Goal: Complete application form: Complete application form

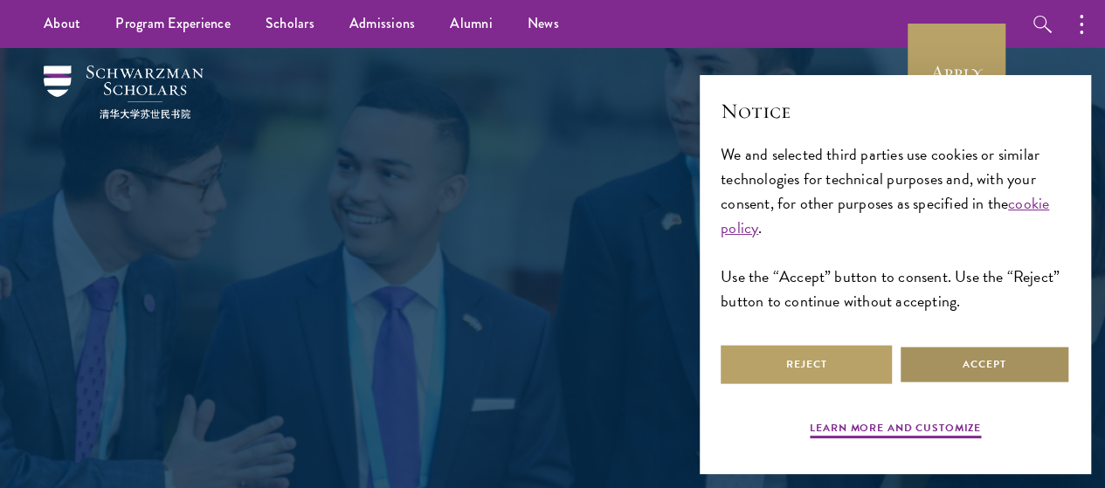
click at [970, 350] on button "Accept" at bounding box center [984, 364] width 171 height 39
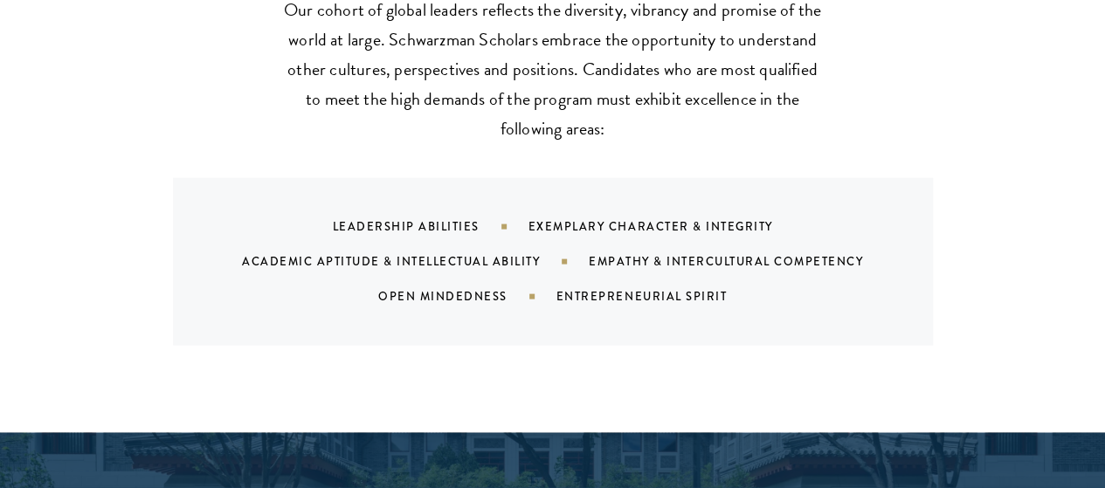
scroll to position [1756, 0]
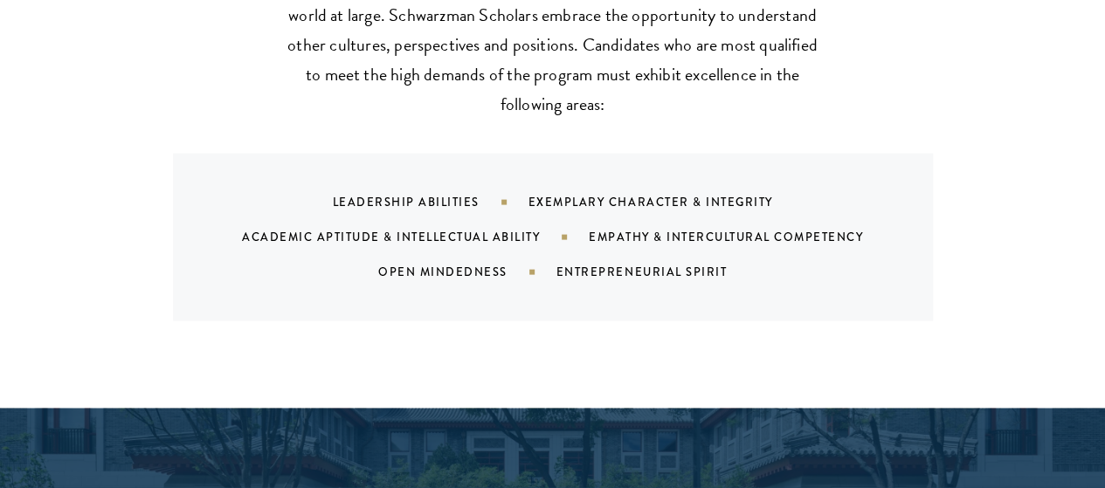
drag, startPoint x: 1112, startPoint y: 22, endPoint x: 1101, endPoint y: 106, distance: 84.7
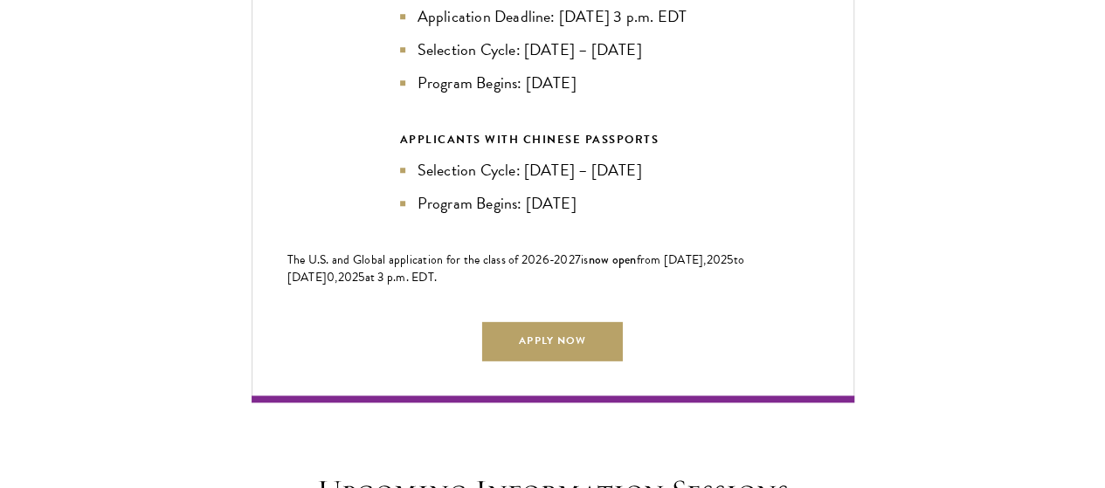
scroll to position [4054, 0]
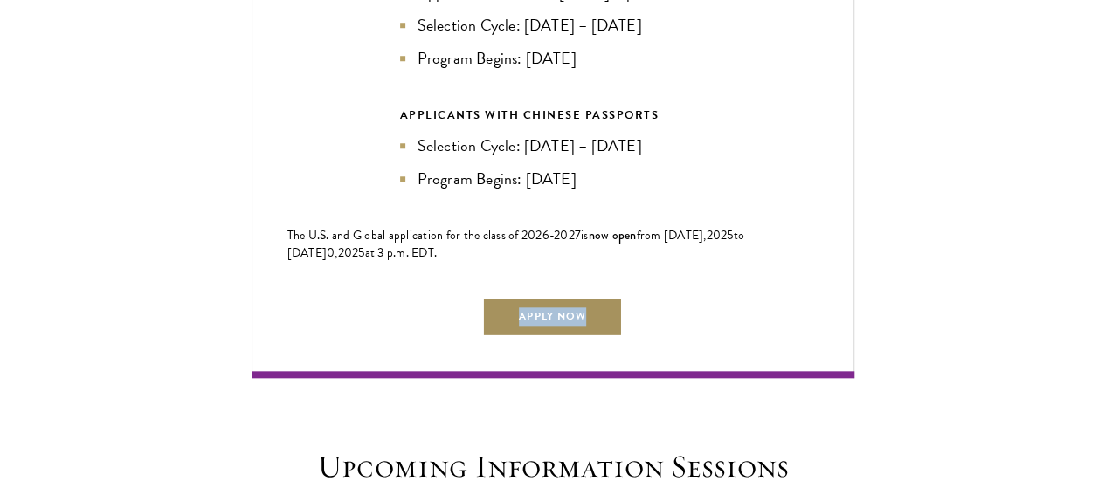
click at [538, 279] on div "Current Selection Cycle: Countdown to September 10, 2025 Application Deadline 2…" at bounding box center [553, 30] width 603 height 697
click at [551, 297] on link "Apply Now" at bounding box center [552, 316] width 140 height 39
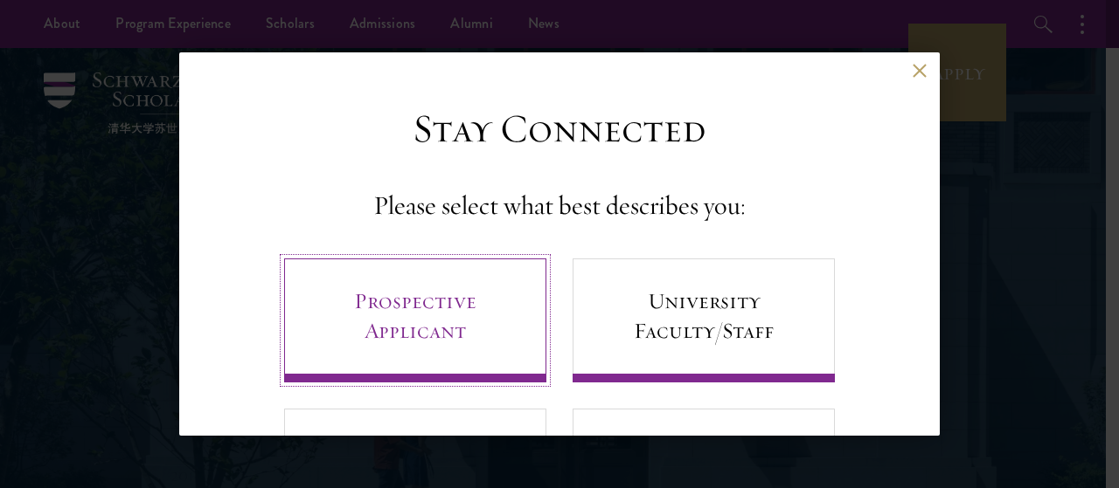
click at [454, 341] on link "Prospective Applicant" at bounding box center [415, 321] width 262 height 124
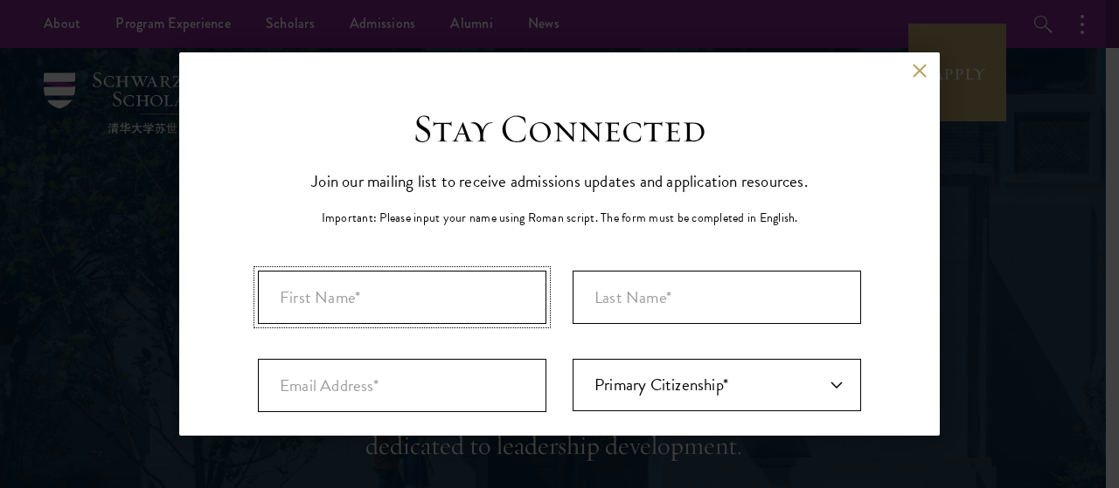
click at [387, 307] on input "First Name*" at bounding box center [402, 297] width 288 height 53
type input "Festus"
type input "Kipkorir"
type input "[EMAIL_ADDRESS][DOMAIN_NAME]"
select select "KE"
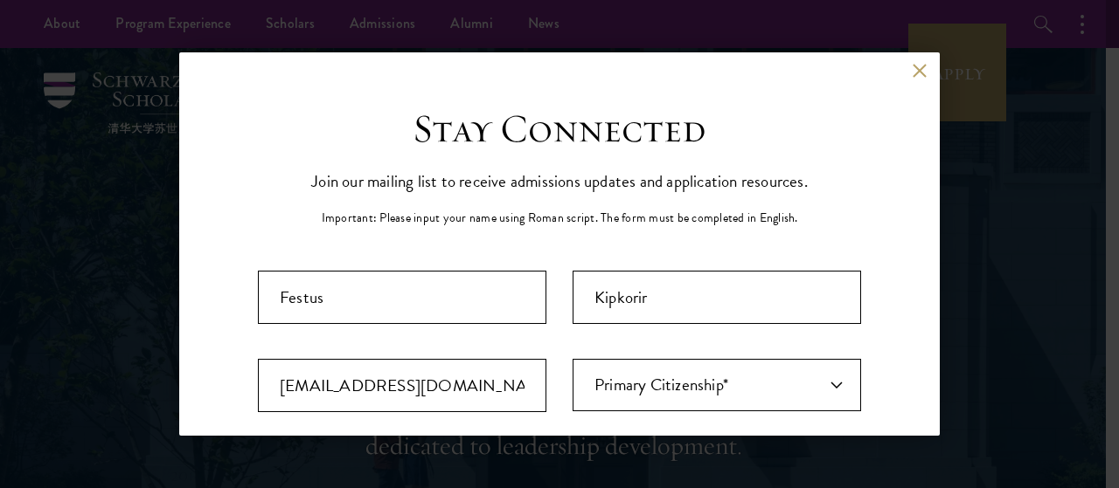
type input "Nakuru"
select select
click at [655, 400] on select "Primary Citizenship* [GEOGRAPHIC_DATA] [DEMOGRAPHIC_DATA] [DEMOGRAPHIC_DATA] [D…" at bounding box center [716, 385] width 288 height 52
select select "KE"
click at [572, 359] on select "Primary Citizenship* [GEOGRAPHIC_DATA] [DEMOGRAPHIC_DATA] [DEMOGRAPHIC_DATA] [D…" at bounding box center [716, 385] width 288 height 52
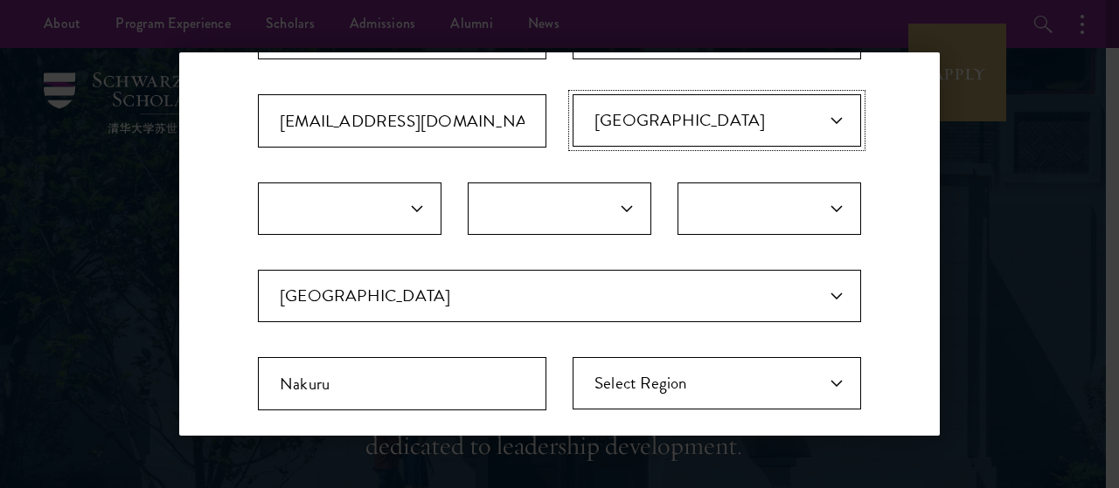
scroll to position [289, 0]
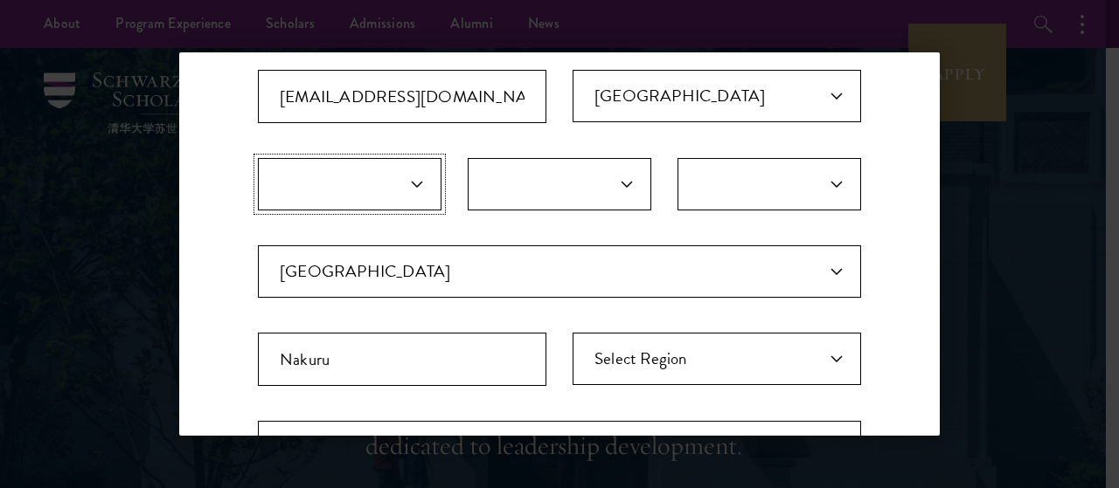
click at [374, 193] on select "January February March April May June July August September October November De…" at bounding box center [350, 184] width 184 height 52
select select "04"
click at [258, 158] on select "January February March April May June July August September October November De…" at bounding box center [350, 184] width 184 height 52
click at [537, 180] on select "1 2 3 4 5 6 7 8 9 10 11 12 13 14 15 16 17 18 19 20 21 22 23 24 25 26 27 28 29 3…" at bounding box center [560, 184] width 184 height 52
select select "08"
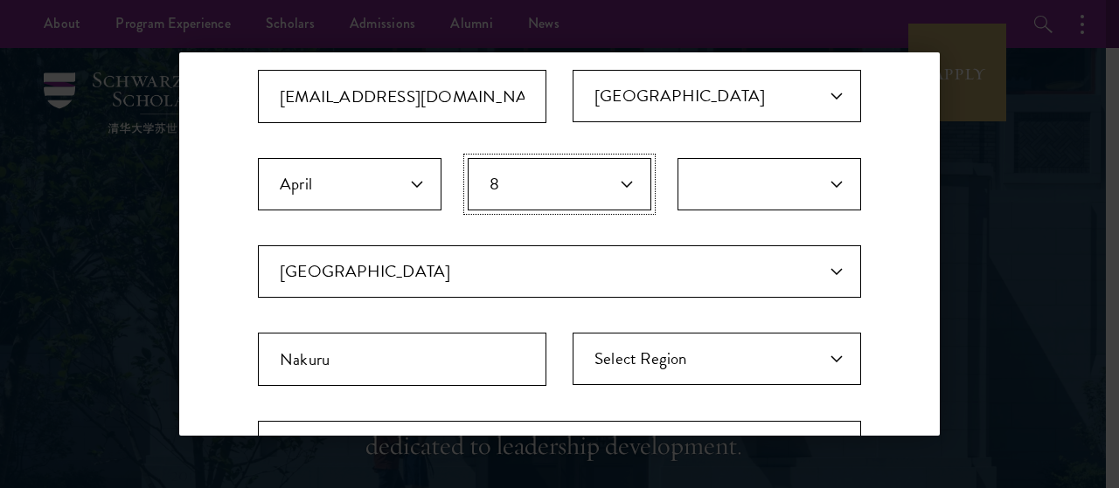
click at [468, 158] on select "1 2 3 4 5 6 7 8 9 10 11 12 13 14 15 16 17 18 19 20 21 22 23 24 25 26 27 28 29 3…" at bounding box center [560, 184] width 184 height 52
click at [725, 170] on select "2025 2024 2023 2022 2021 2020 2019 2018 2017 2016 2015 2014 2013 2012 2011 2010…" at bounding box center [769, 184] width 184 height 52
select select "2001"
click at [677, 158] on select "2025 2024 2023 2022 2021 2020 2019 2018 2017 2016 2015 2014 2013 2012 2011 2010…" at bounding box center [769, 184] width 184 height 52
click at [656, 356] on select "Select Region [GEOGRAPHIC_DATA] [GEOGRAPHIC_DATA] [GEOGRAPHIC_DATA] [GEOGRAPHIC…" at bounding box center [716, 359] width 288 height 52
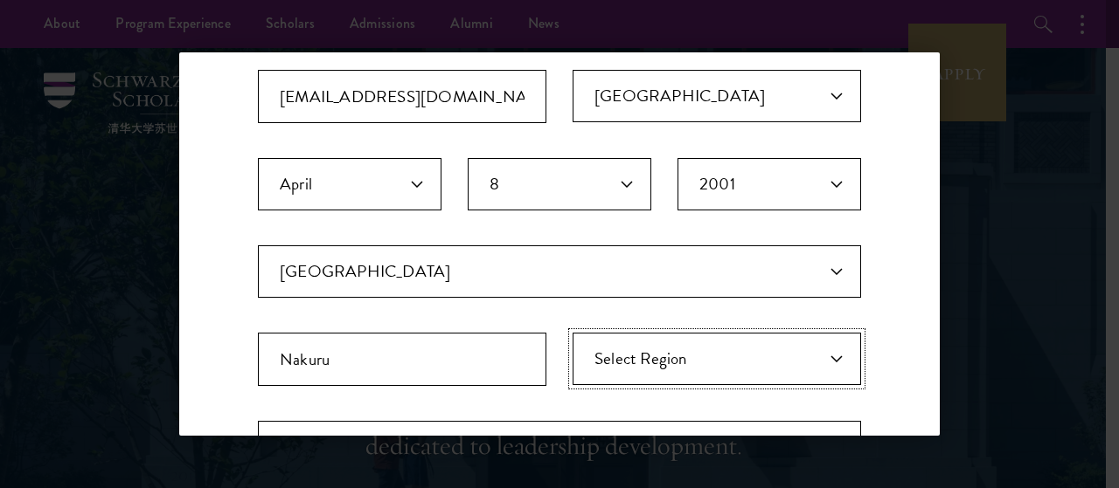
select select "Nakuru"
click at [572, 333] on select "Select Region [GEOGRAPHIC_DATA] [GEOGRAPHIC_DATA] [GEOGRAPHIC_DATA] [GEOGRAPHIC…" at bounding box center [716, 359] width 288 height 52
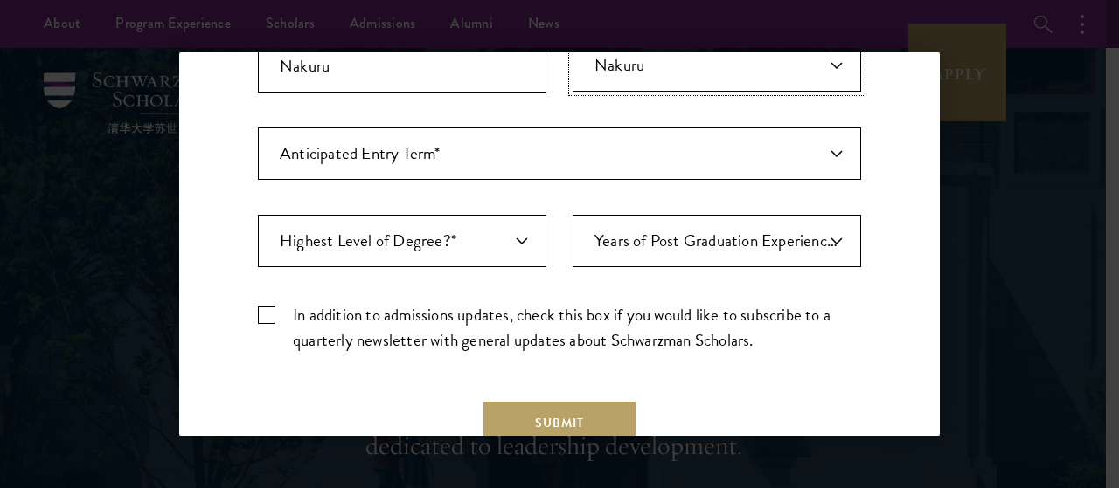
scroll to position [585, 0]
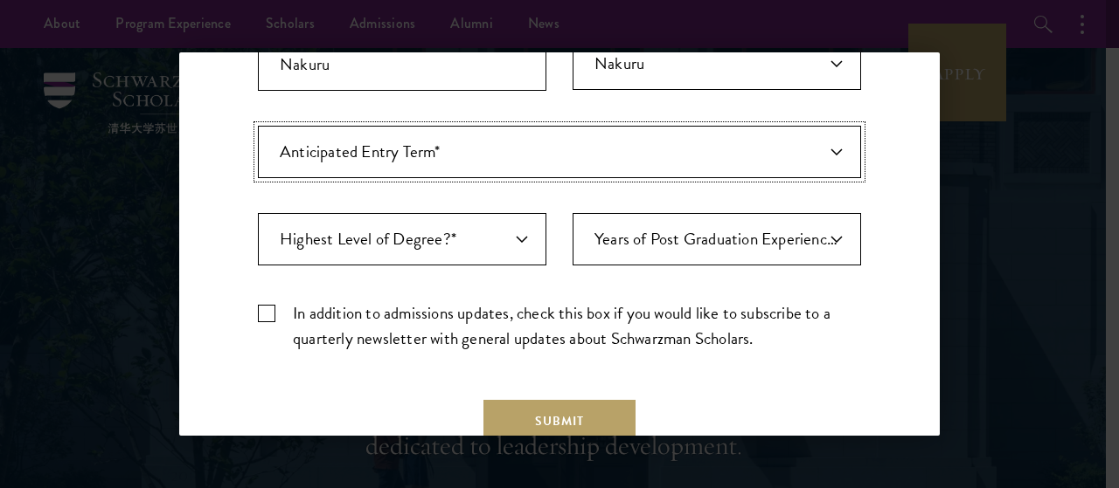
click at [560, 139] on select "Anticipated Entry Term* [DATE] (Application opens [DATE]) Just Exploring" at bounding box center [559, 152] width 603 height 52
select select "e64b8ab3-eabb-4867-96d5-7e6b4840665f"
click at [258, 126] on select "Anticipated Entry Term* [DATE] (Application opens [DATE]) Just Exploring" at bounding box center [559, 152] width 603 height 52
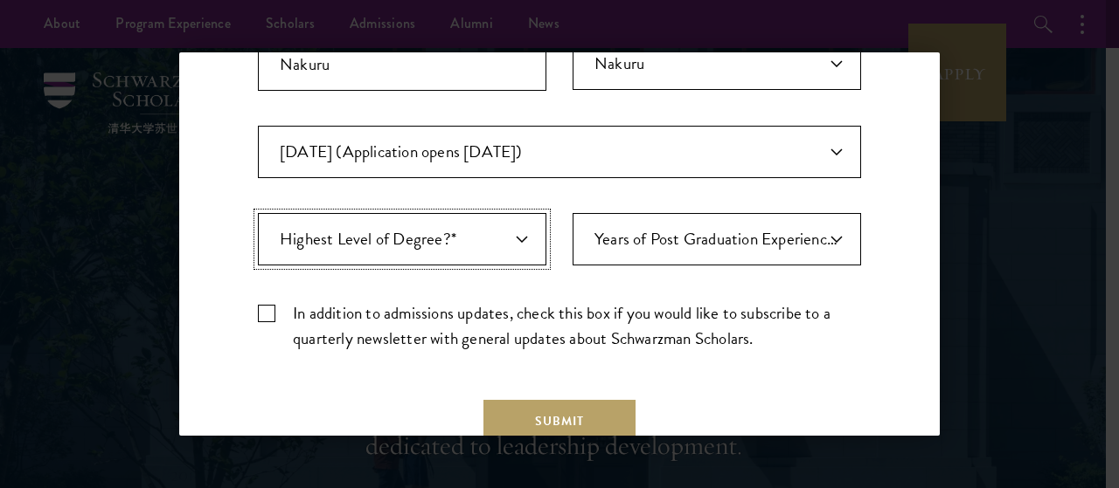
click at [435, 258] on select "Highest Level of Degree?* PHD Bachelor's Master's Current Undergraduate Student" at bounding box center [402, 239] width 288 height 52
select select "baef124f-e103-44b1-8ca6-5d0669438e44"
click at [258, 213] on select "Highest Level of Degree?* PHD Bachelor's Master's Current Undergraduate Student" at bounding box center [402, 239] width 288 height 52
click at [663, 242] on select "Years of Post Graduation Experience?* 1 2 3 4 5 6 7 8 9 10" at bounding box center [716, 239] width 288 height 52
select select "1"
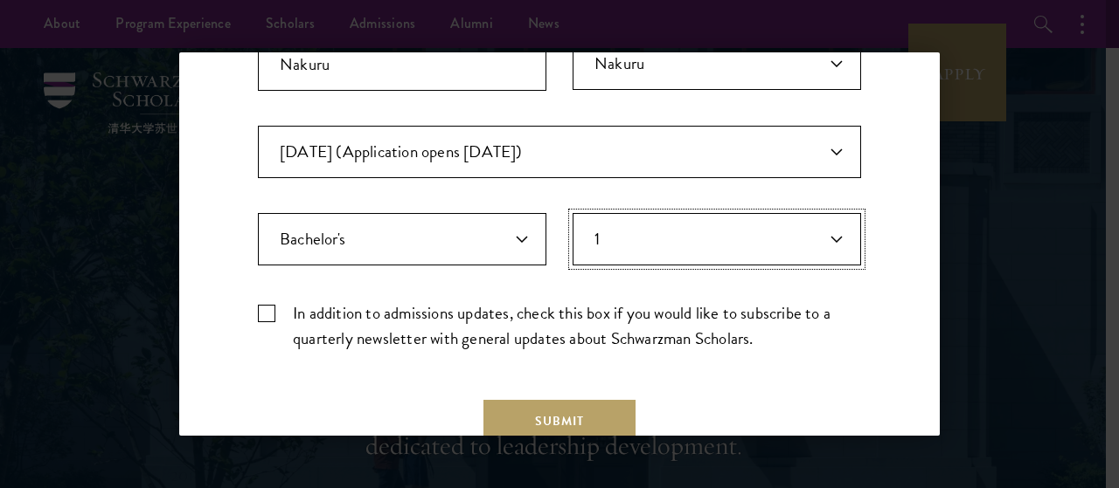
click at [572, 213] on select "Years of Post Graduation Experience?* 1 2 3 4 5 6 7 8 9 10" at bounding box center [716, 239] width 288 height 52
click at [534, 420] on button "Submit" at bounding box center [559, 421] width 152 height 42
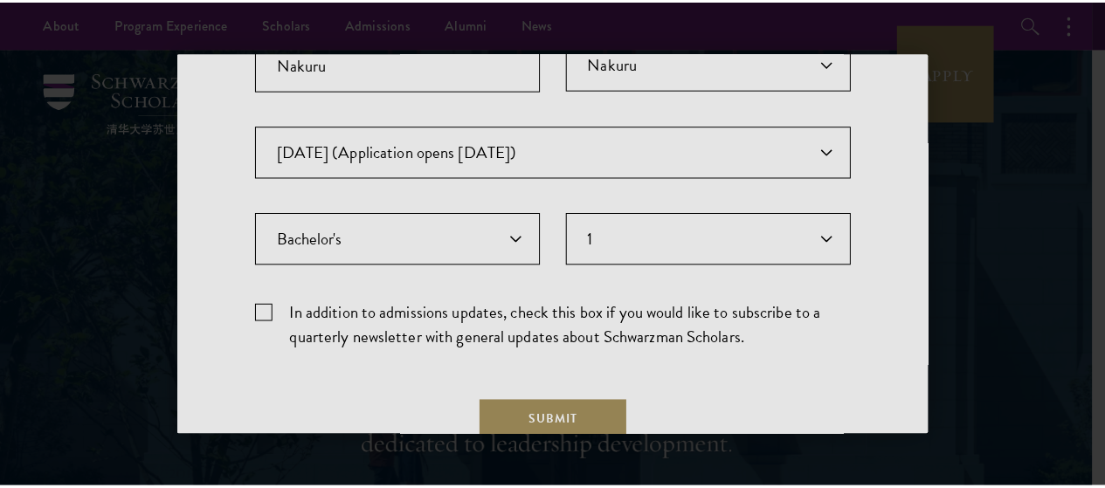
scroll to position [0, 0]
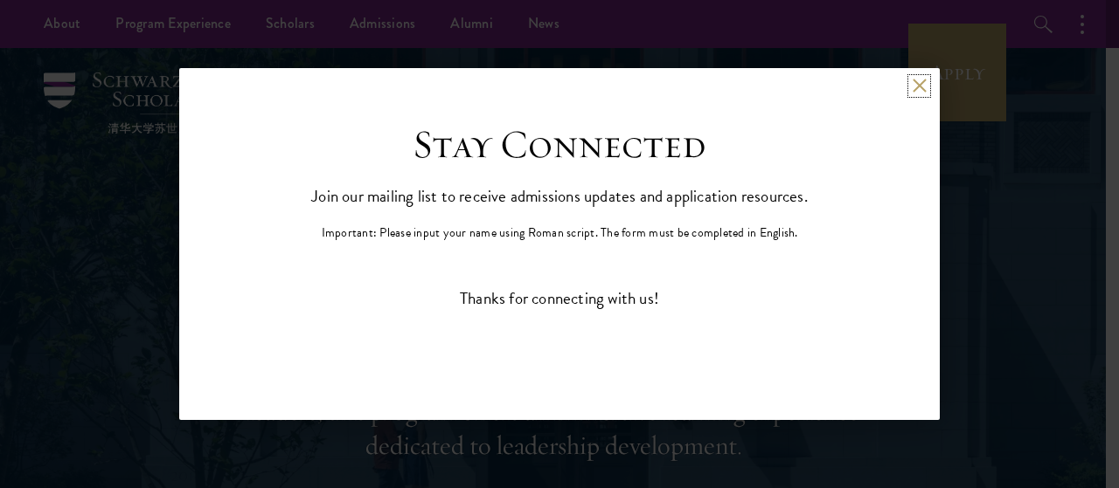
click at [923, 88] on button at bounding box center [918, 86] width 15 height 15
